Goal: Check status: Check status

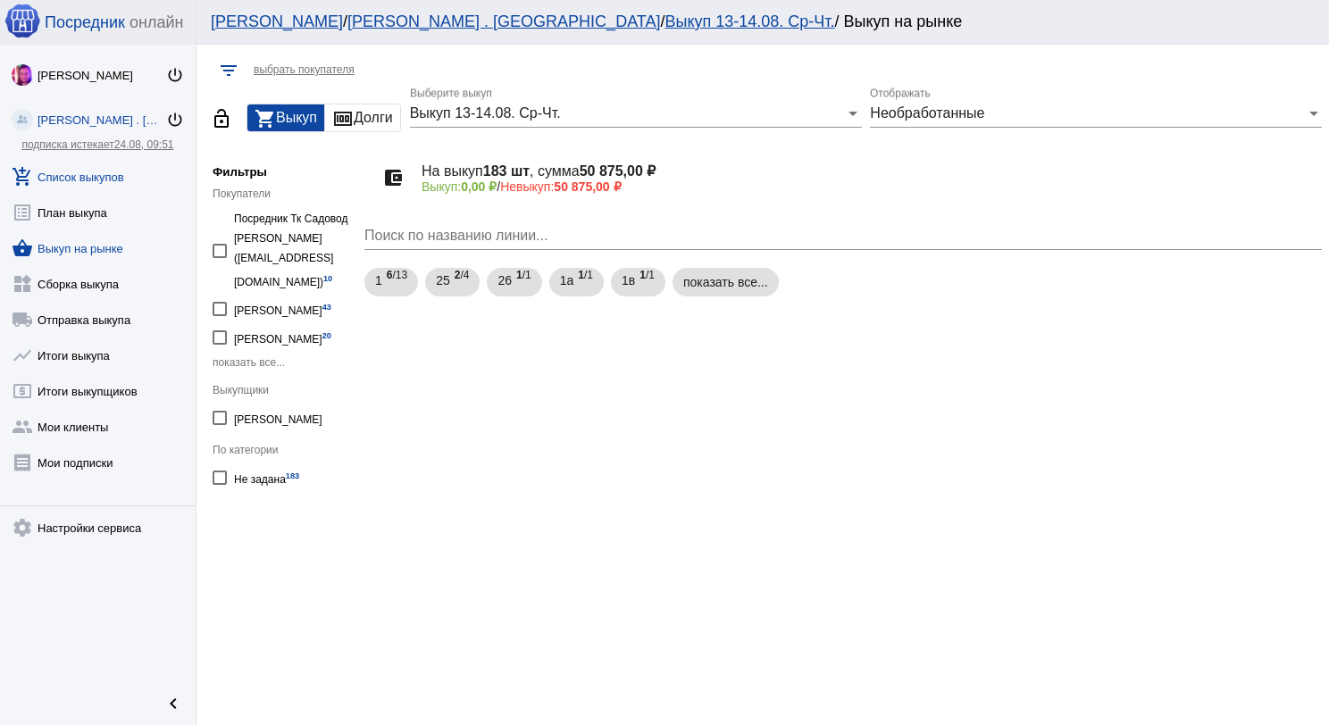
click at [113, 176] on link "add_shopping_cart Список выкупов" at bounding box center [98, 173] width 196 height 36
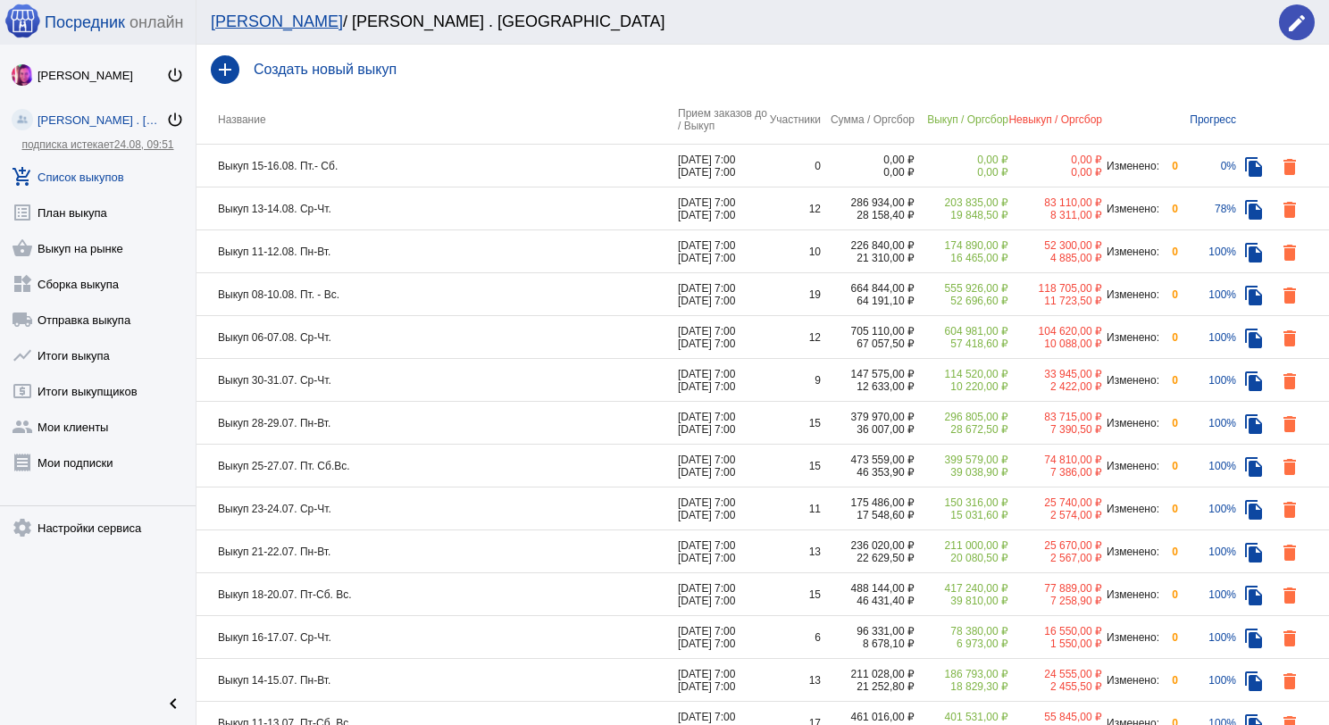
click at [438, 206] on td "Выкуп 13-14.08. Ср-Чт." at bounding box center [436, 209] width 481 height 43
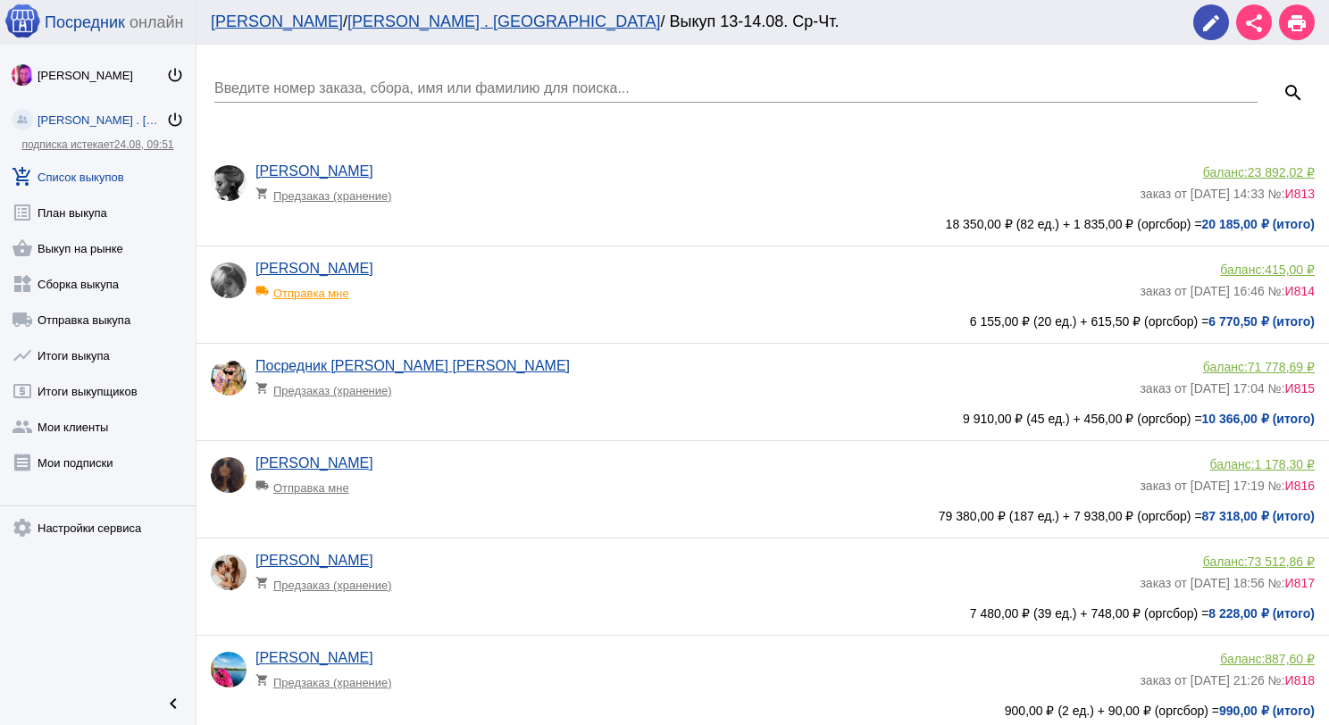
click at [365, 93] on input "Введите номер заказа, сбора, имя или фамилию для поиска..." at bounding box center [735, 88] width 1043 height 16
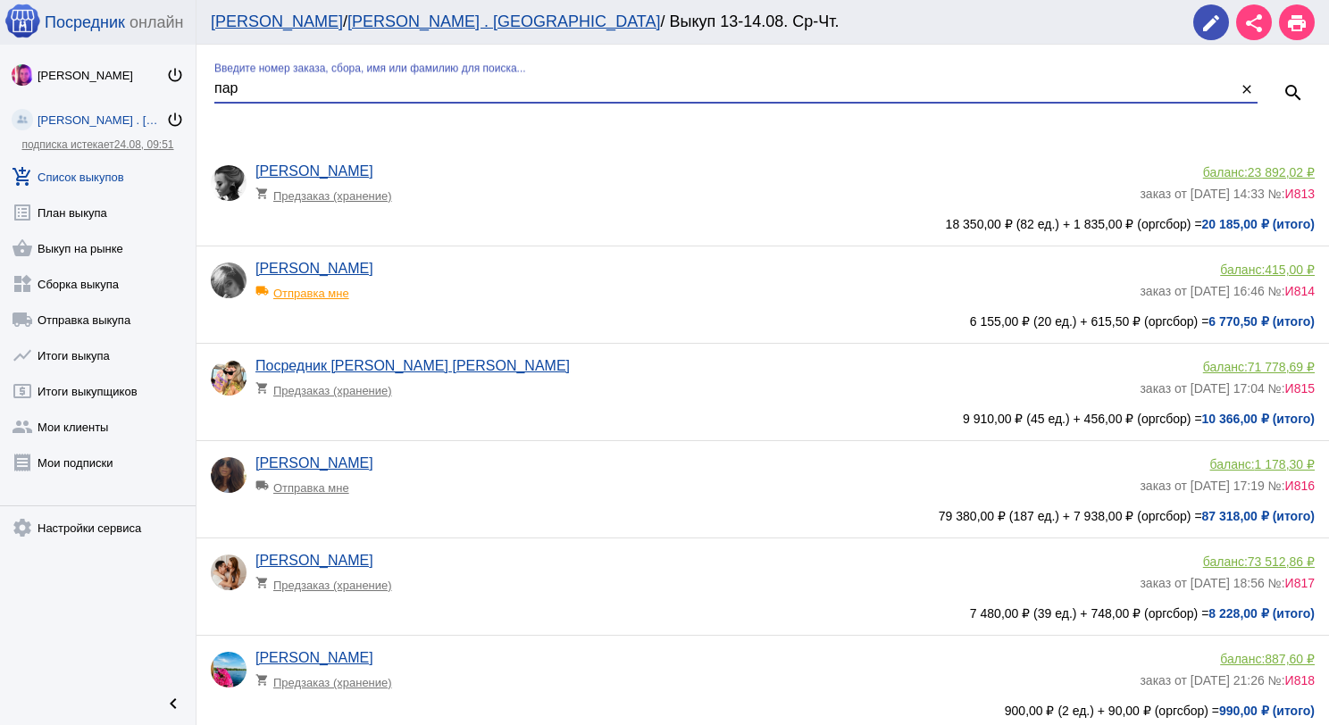
type input "пар"
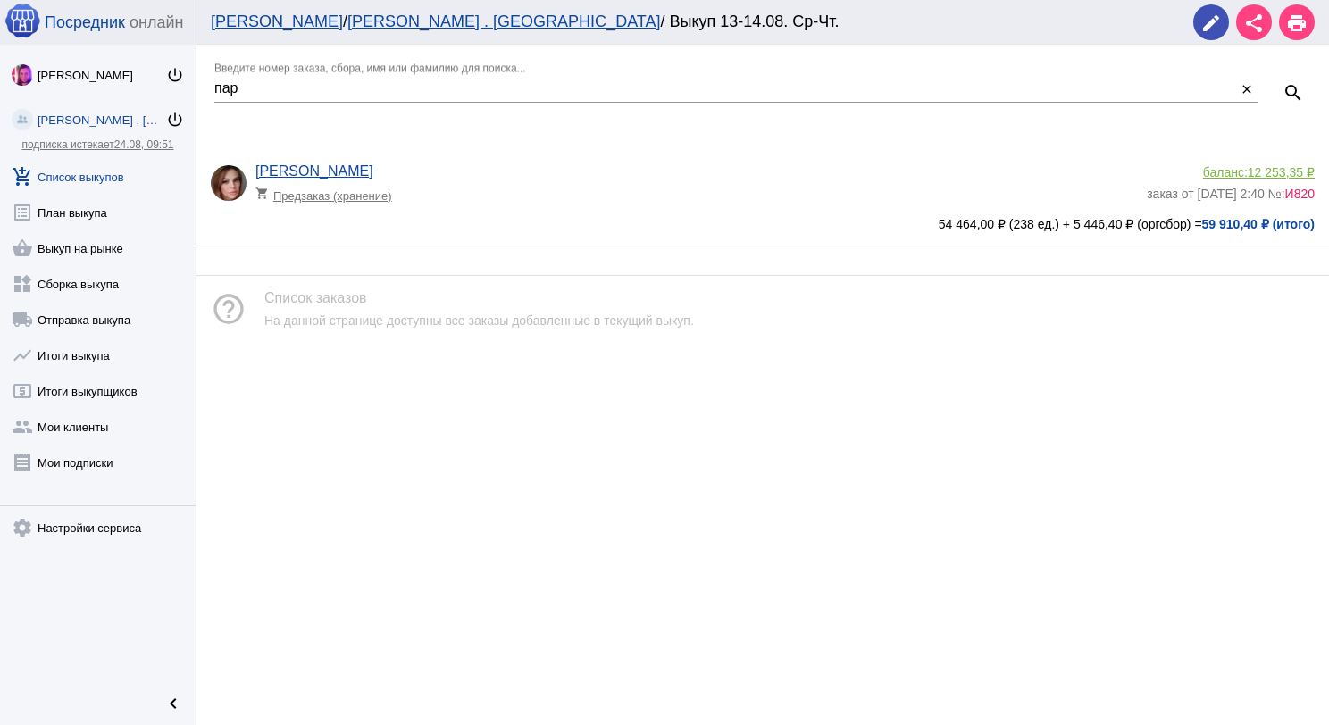
click at [1290, 172] on span "12 253,35 ₽" at bounding box center [1281, 172] width 67 height 14
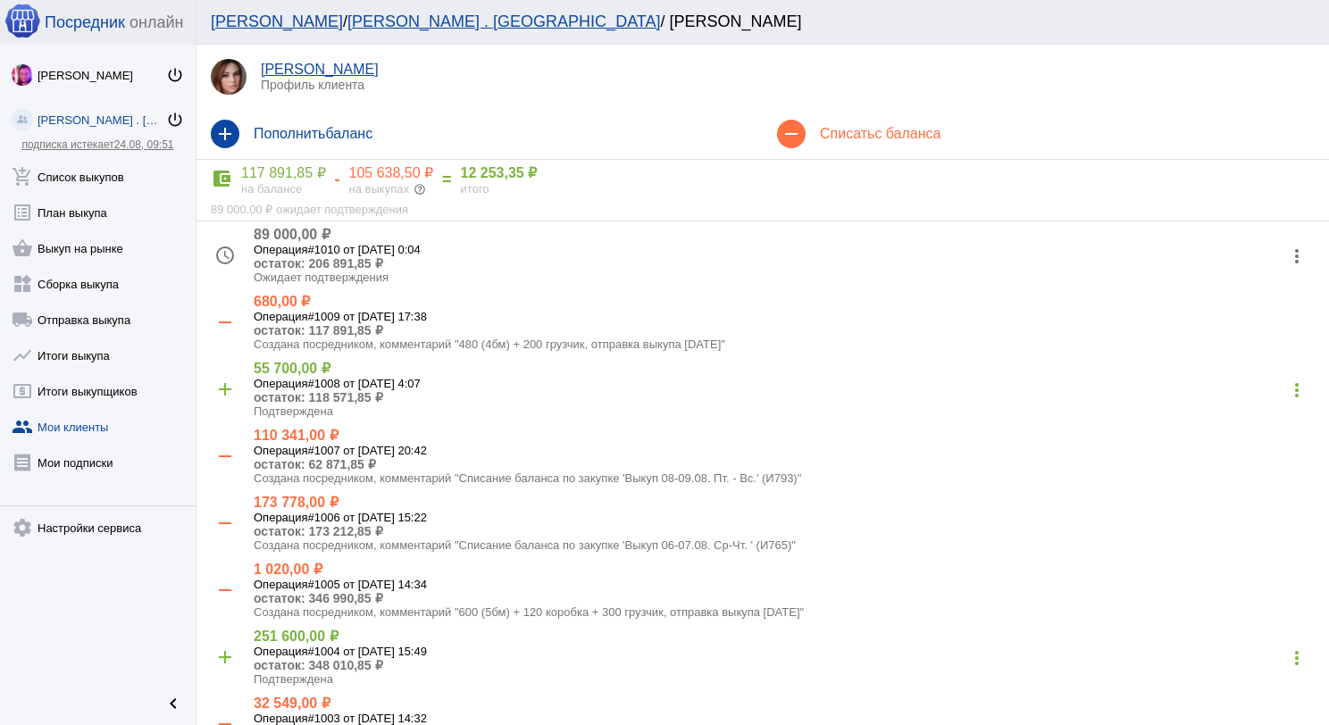
click at [1290, 252] on mat-icon "more_vert" at bounding box center [1296, 256] width 29 height 29
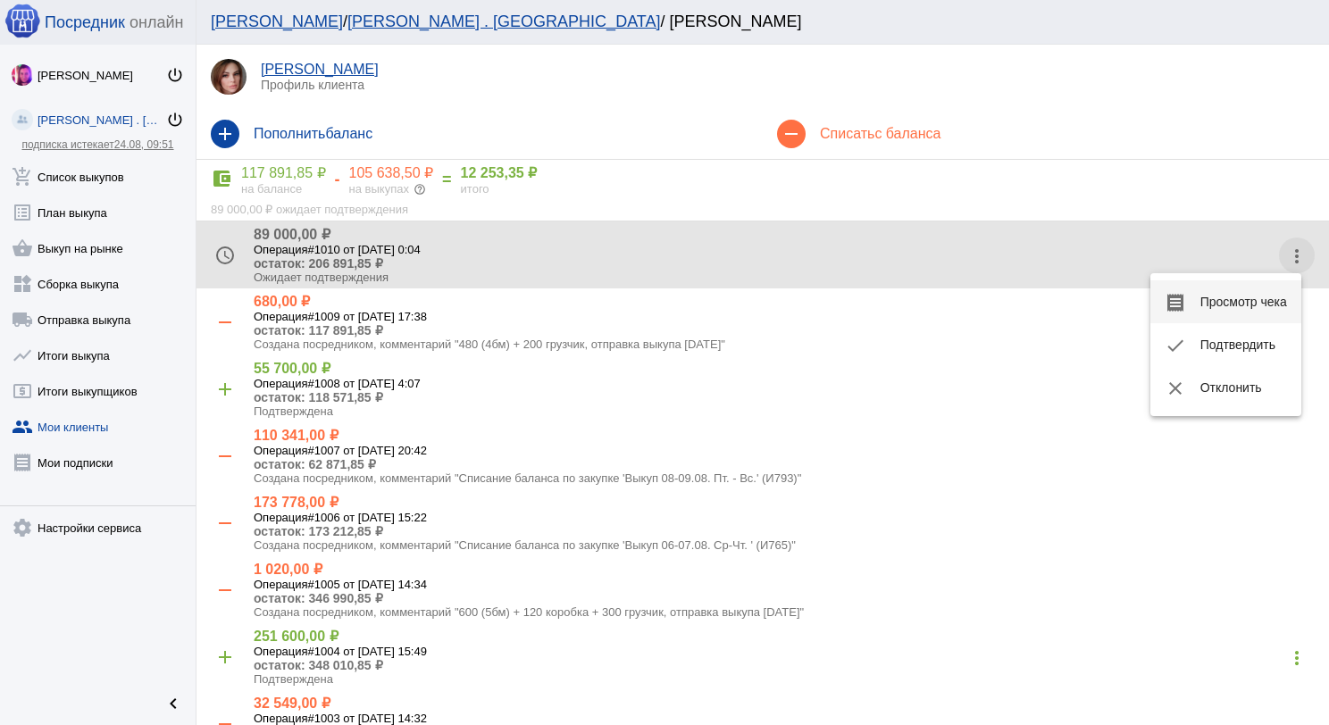
click at [1270, 299] on button "receipt Просмотр чека" at bounding box center [1225, 301] width 151 height 43
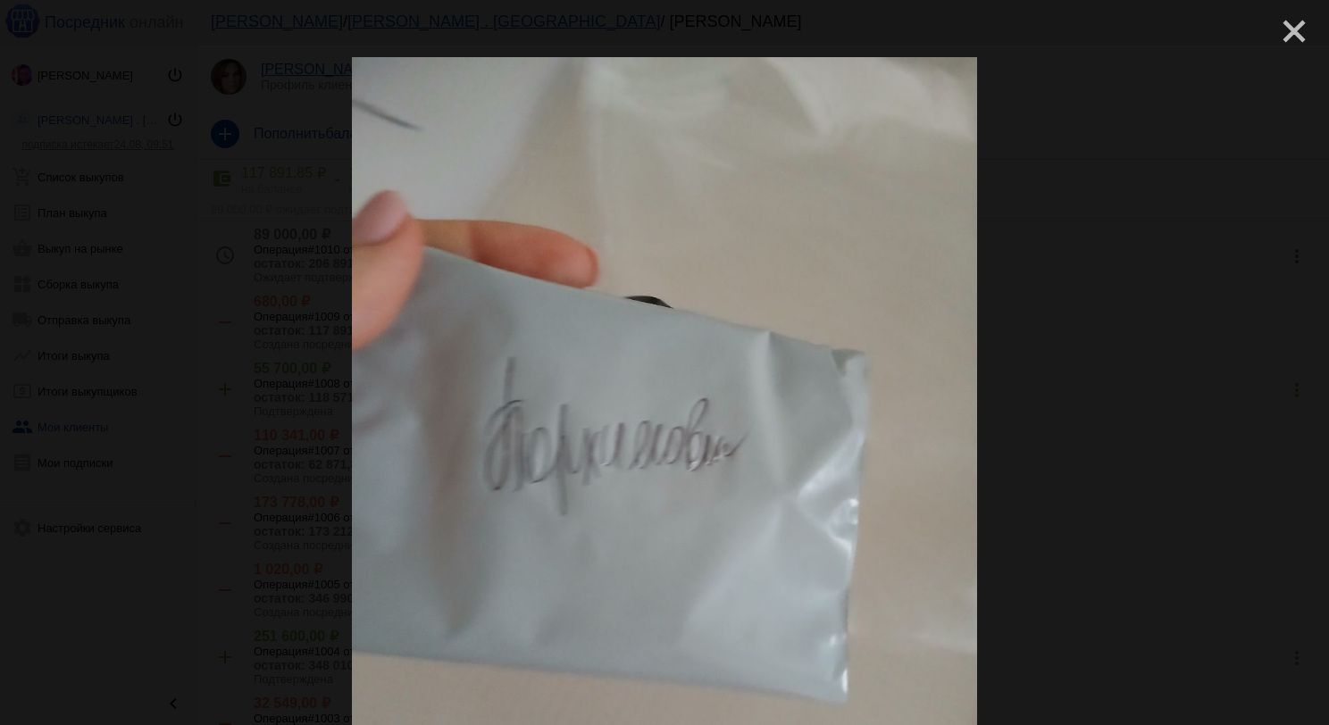
click at [1292, 35] on mat-icon "close" at bounding box center [1286, 23] width 21 height 21
